Goal: Navigation & Orientation: Understand site structure

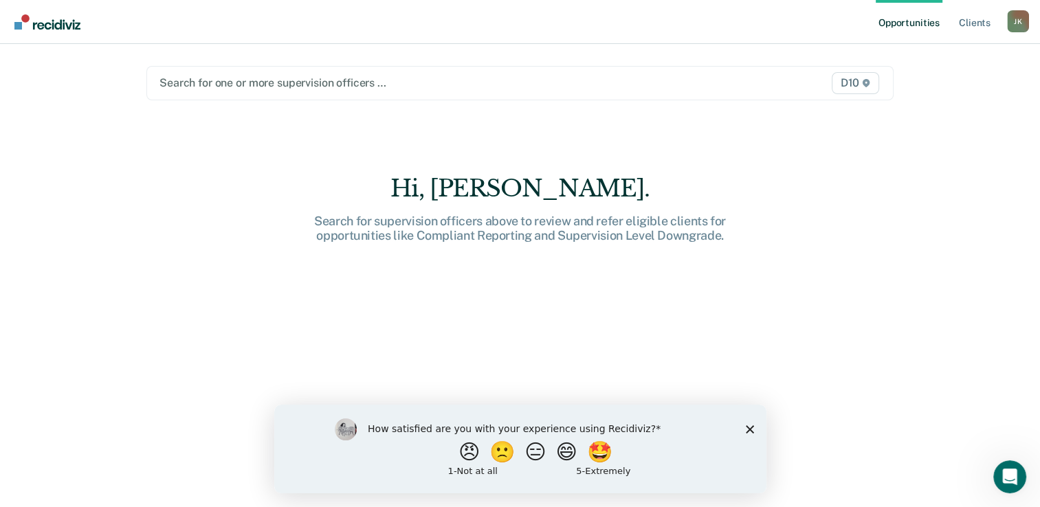
click at [746, 426] on polygon "Close survey" at bounding box center [749, 429] width 8 height 8
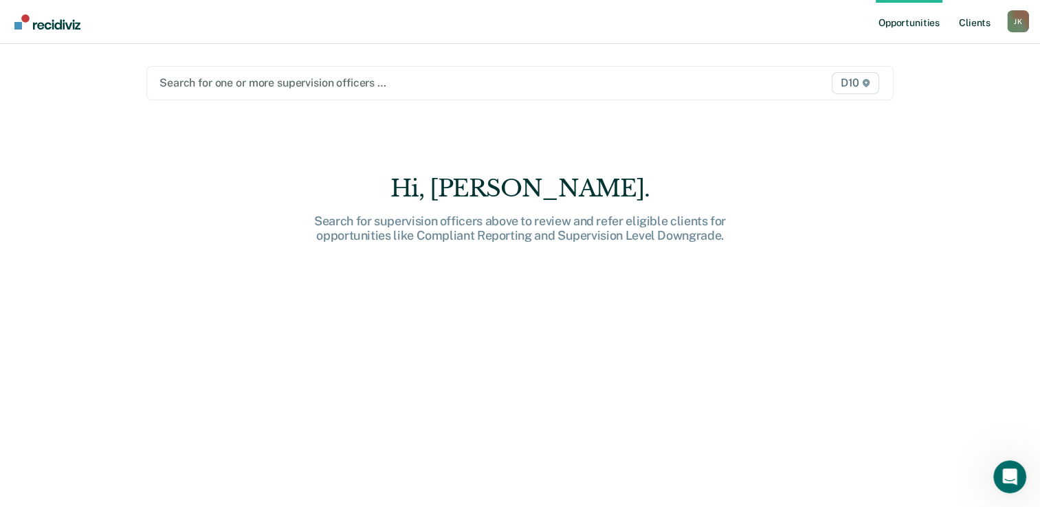
click at [977, 18] on link "Client s" at bounding box center [974, 22] width 37 height 44
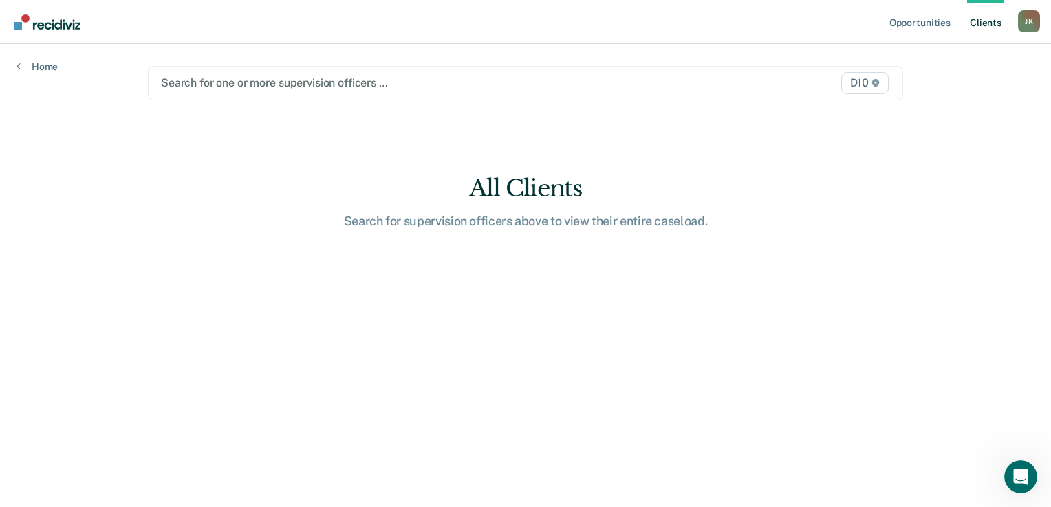
click at [55, 32] on link "Go to Recidiviz Home" at bounding box center [47, 21] width 73 height 43
